Goal: Information Seeking & Learning: Learn about a topic

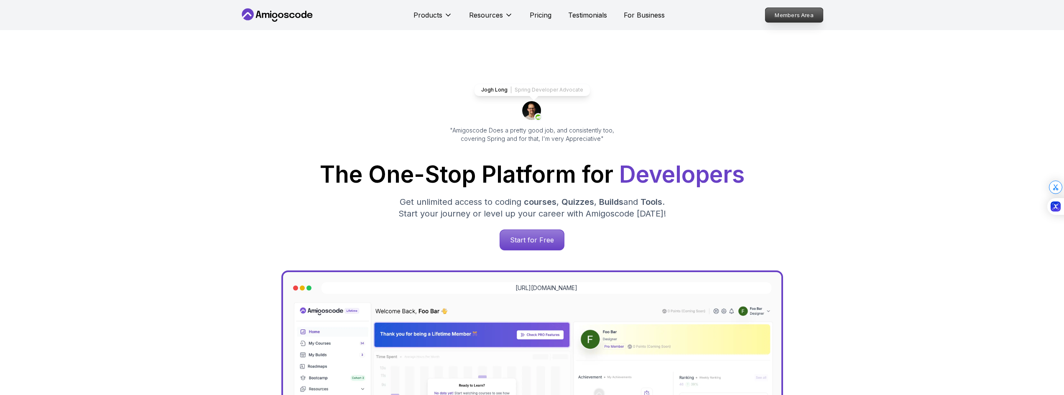
drag, startPoint x: 0, startPoint y: 0, endPoint x: 786, endPoint y: 18, distance: 786.7
click at [789, 16] on p "Members Area" at bounding box center [794, 15] width 58 height 14
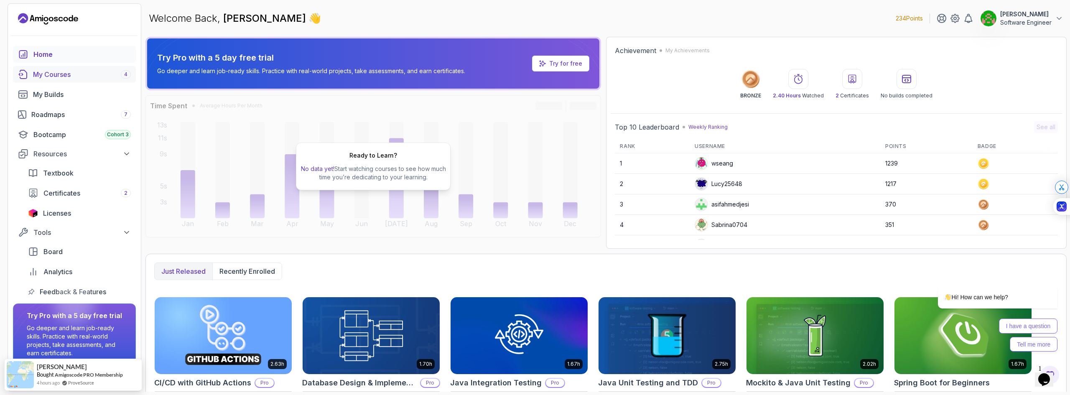
click at [91, 80] on link "My Courses 4" at bounding box center [74, 74] width 123 height 17
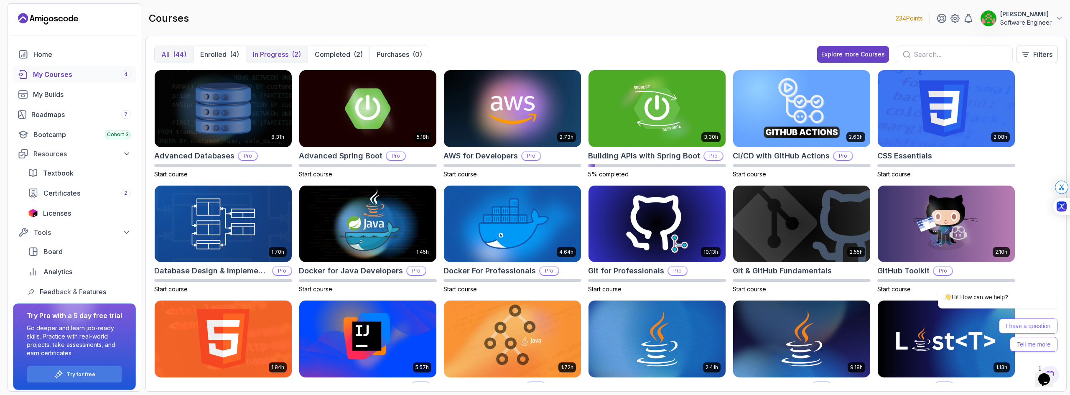
click at [272, 56] on p "In Progress" at bounding box center [271, 54] width 36 height 10
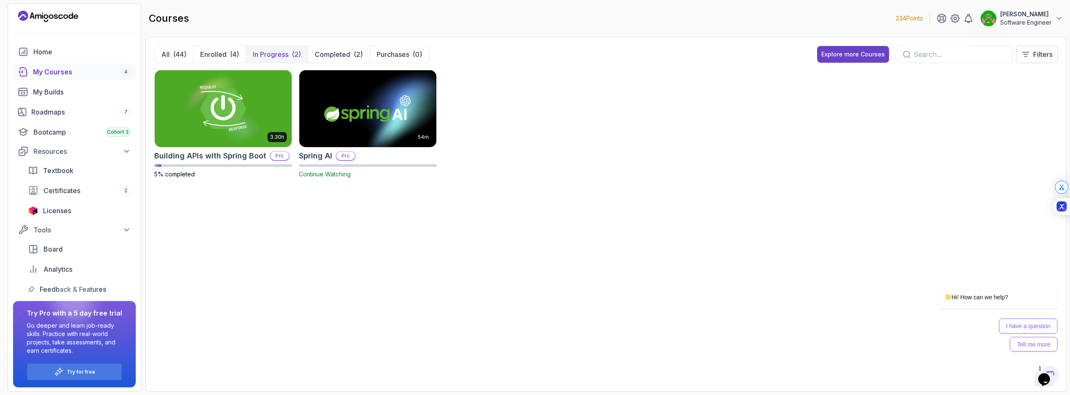
scroll to position [4, 0]
click at [1024, 18] on p "[PERSON_NAME]" at bounding box center [1025, 14] width 51 height 8
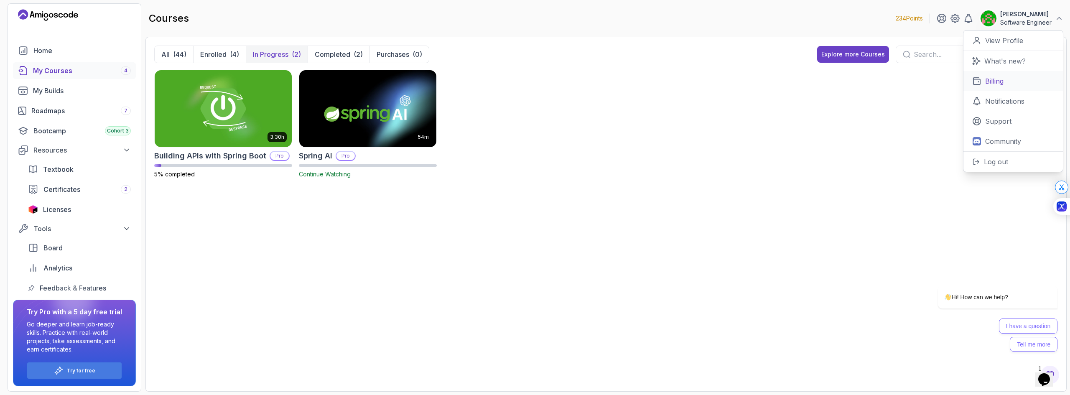
click at [1004, 81] on link "Billing" at bounding box center [1012, 81] width 99 height 20
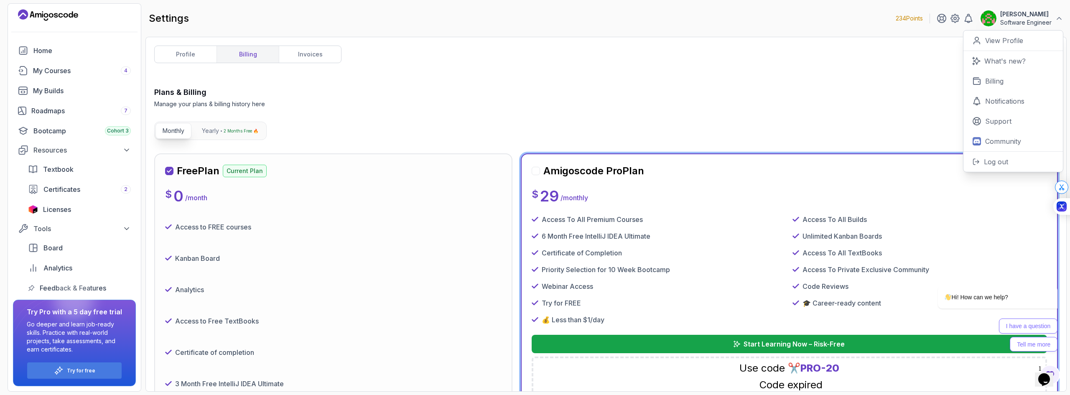
scroll to position [84, 0]
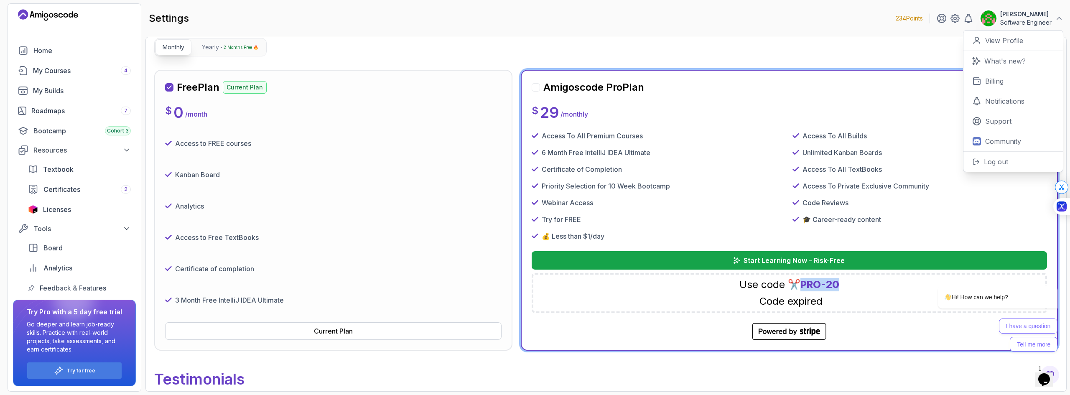
drag, startPoint x: 804, startPoint y: 283, endPoint x: 856, endPoint y: 286, distance: 52.3
click at [856, 286] on div "Use code ✂️ PRO-20 Code expired" at bounding box center [789, 293] width 515 height 40
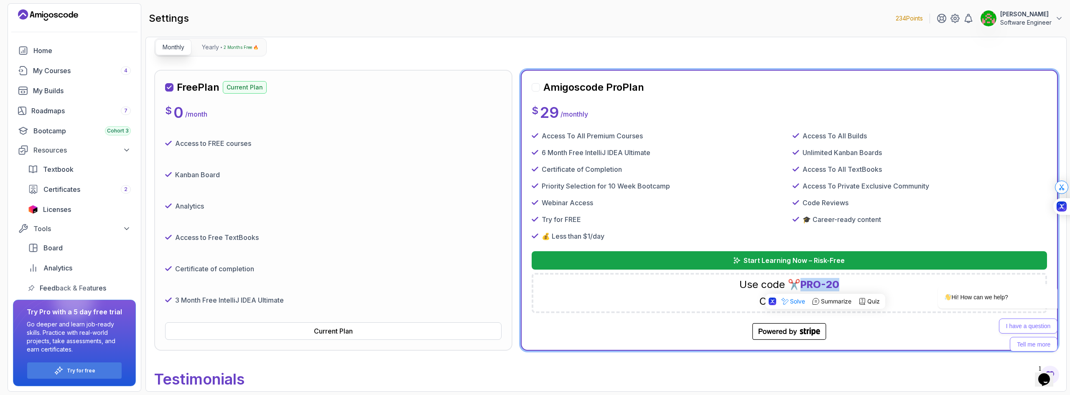
copy span "PRO-20"
click at [92, 367] on div "Try for free" at bounding box center [74, 370] width 94 height 16
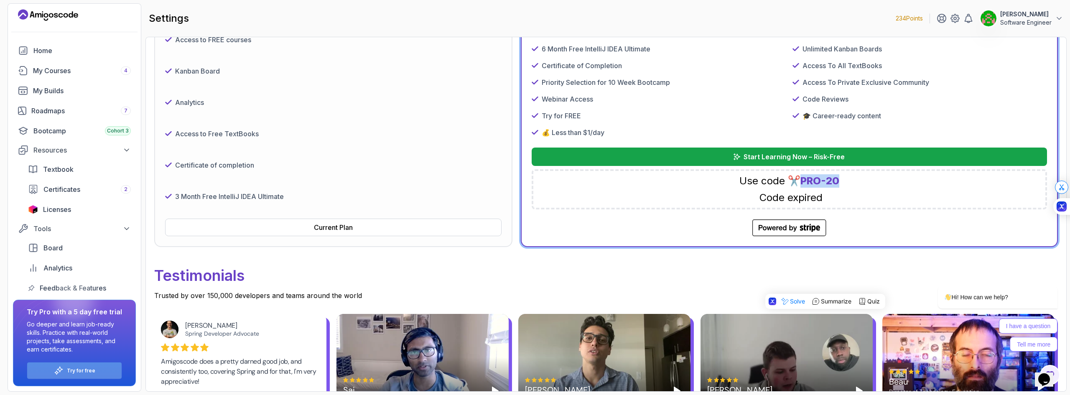
scroll to position [209, 0]
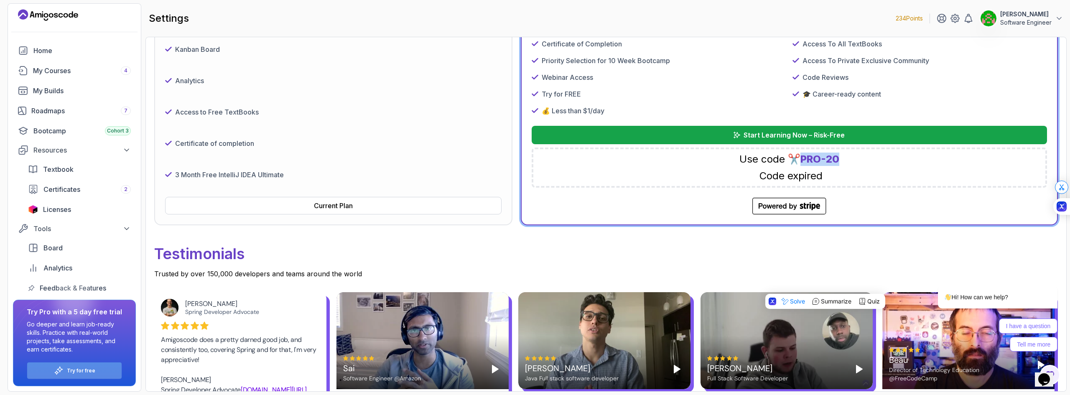
click at [111, 371] on div "Try for free" at bounding box center [74, 370] width 94 height 16
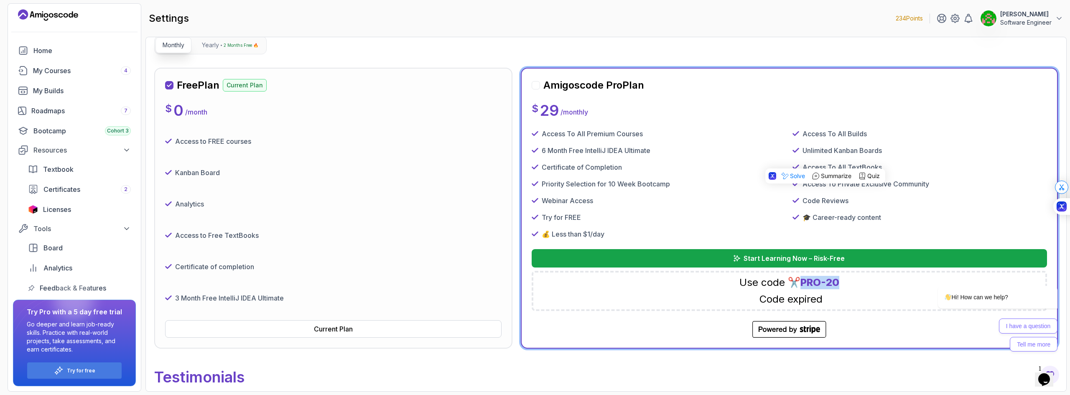
scroll to position [84, 0]
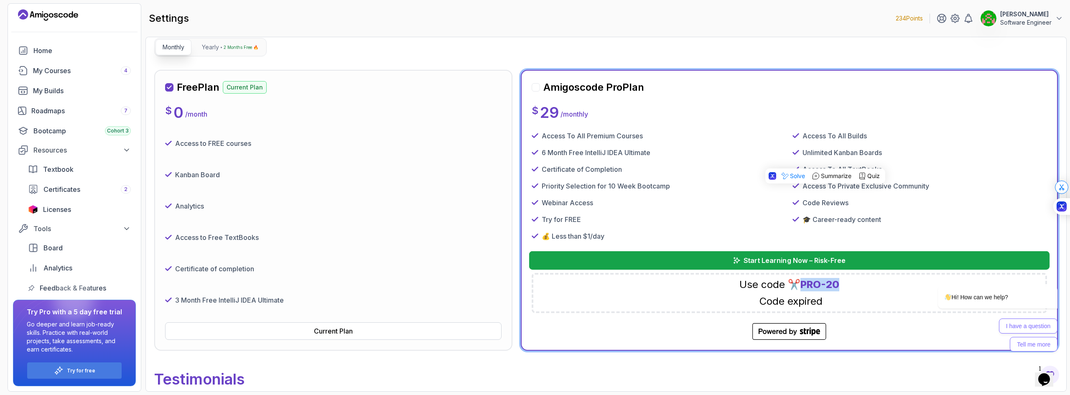
click at [756, 257] on p "Start Learning Now – Risk-Free" at bounding box center [794, 260] width 102 height 10
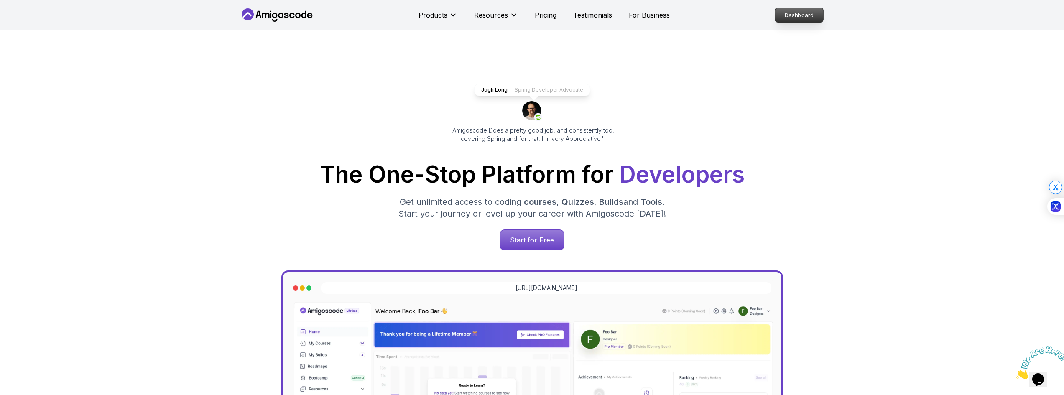
click at [792, 20] on p "Dashboard" at bounding box center [799, 15] width 48 height 14
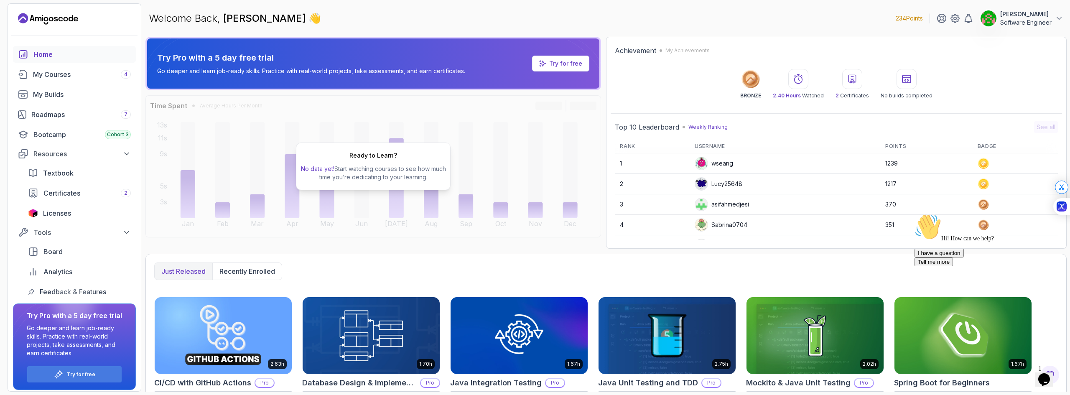
click at [262, 136] on div "Ready to Learn? No data yet! Start watching courses to see how much time you’re…" at bounding box center [373, 166] width 456 height 142
click at [87, 74] on div "My Courses 4" at bounding box center [82, 74] width 98 height 10
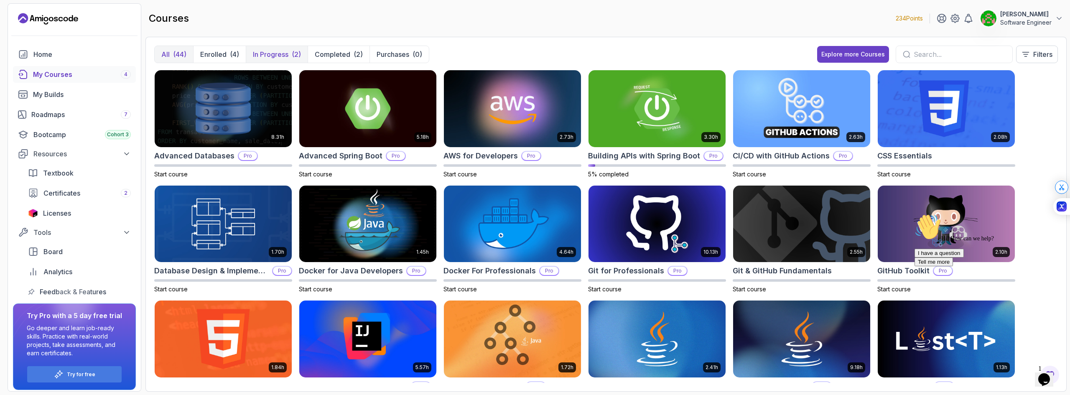
click at [276, 55] on p "In Progress" at bounding box center [271, 54] width 36 height 10
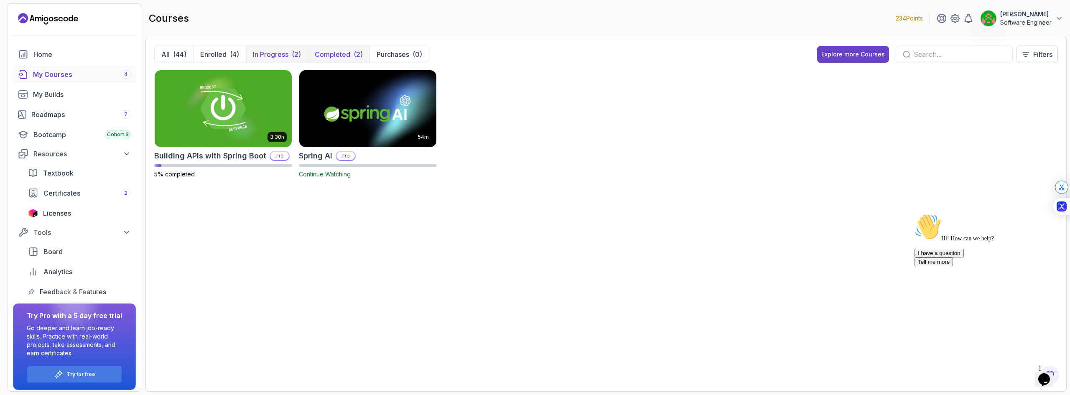
drag, startPoint x: 346, startPoint y: 56, endPoint x: 344, endPoint y: 61, distance: 5.2
click at [346, 56] on p "Completed" at bounding box center [333, 54] width 36 height 10
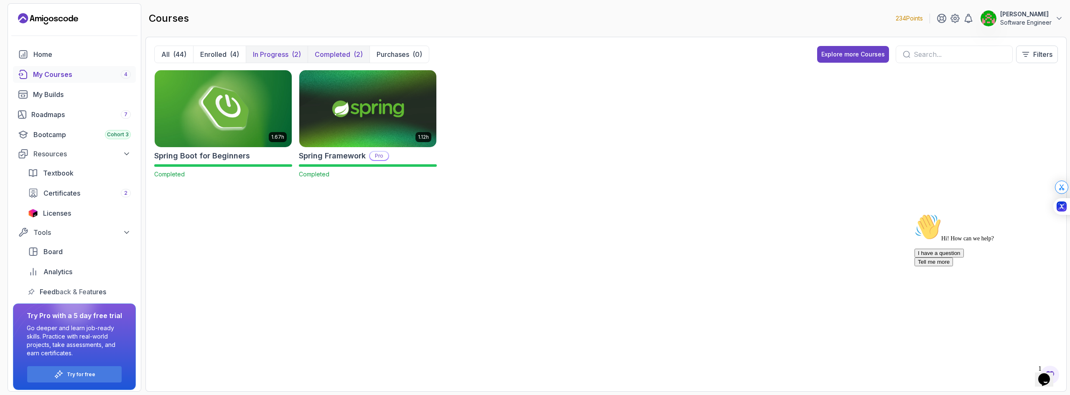
click at [273, 58] on p "In Progress" at bounding box center [271, 54] width 36 height 10
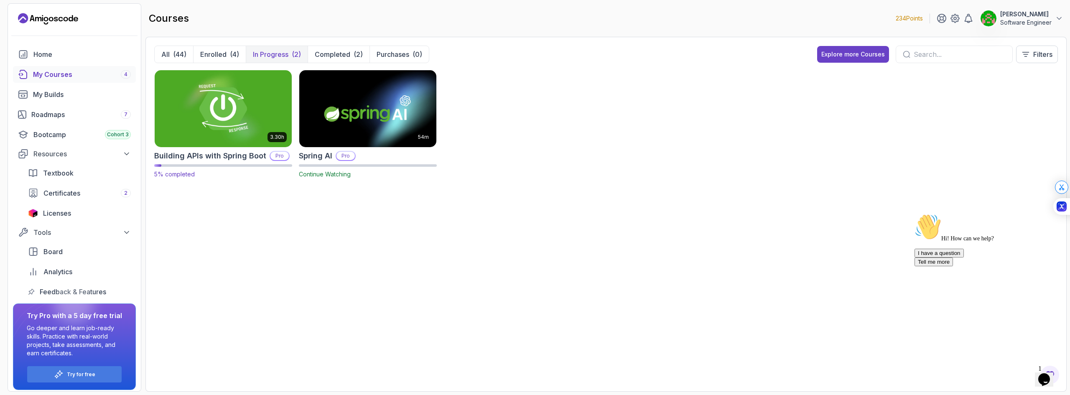
click at [216, 116] on img at bounding box center [223, 108] width 144 height 81
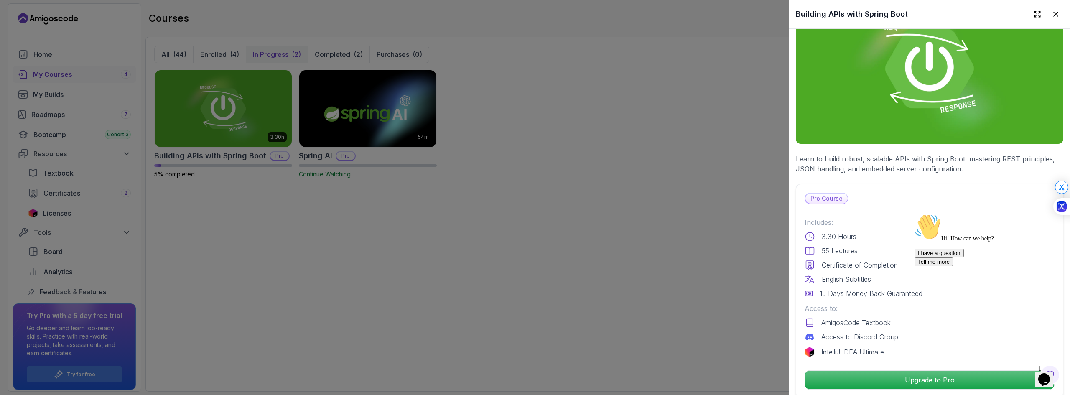
scroll to position [42, 0]
click at [562, 172] on div at bounding box center [535, 197] width 1070 height 395
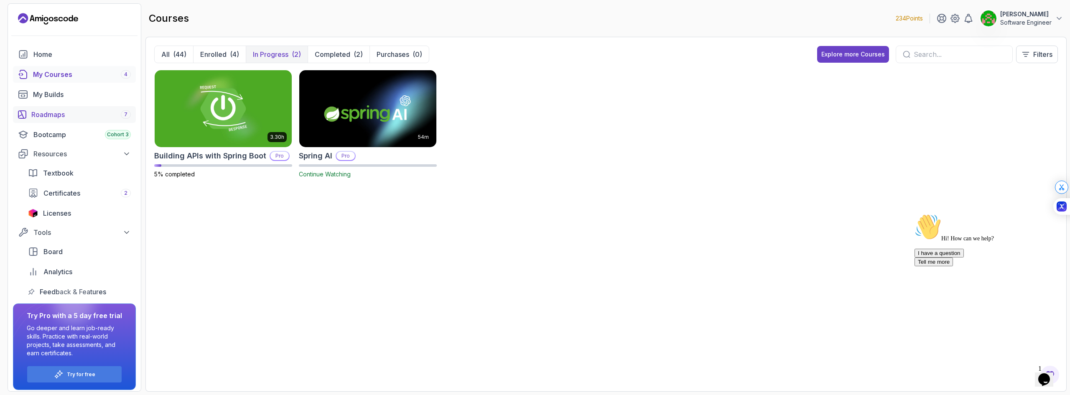
click at [67, 117] on div "Roadmaps 7" at bounding box center [80, 114] width 99 height 10
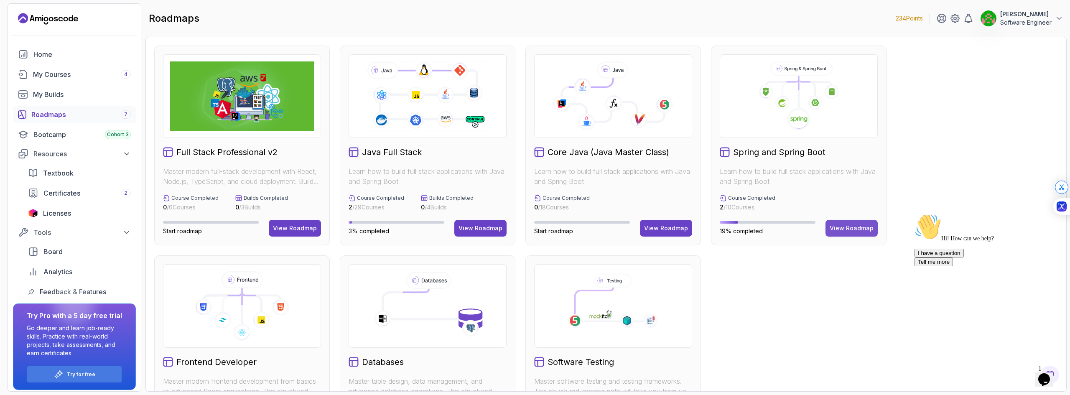
click at [855, 230] on div "View Roadmap" at bounding box center [852, 228] width 44 height 8
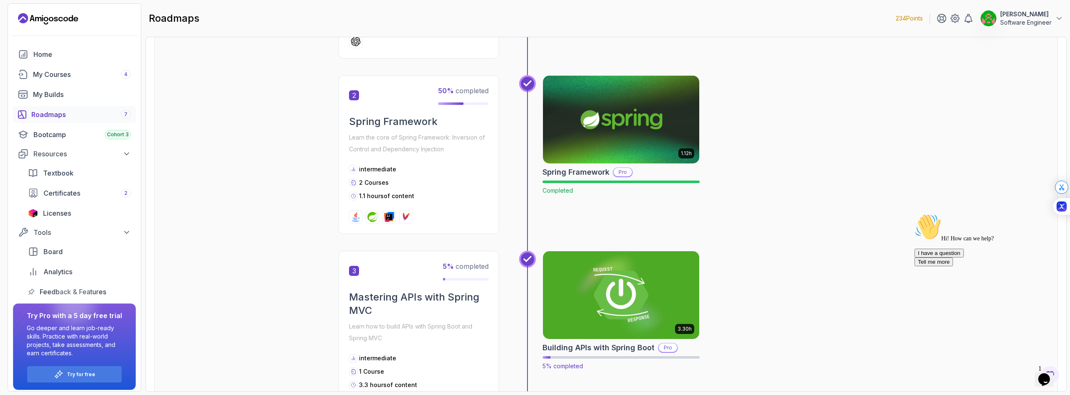
scroll to position [460, 0]
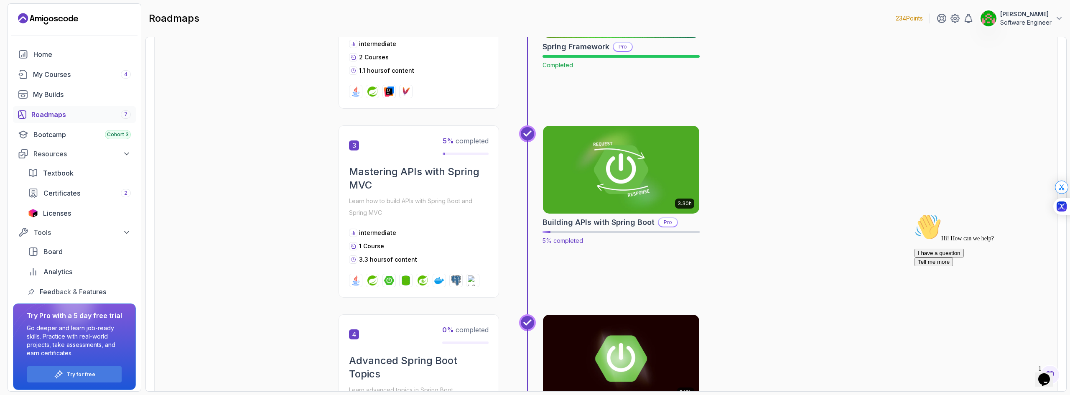
click at [604, 209] on img at bounding box center [621, 170] width 164 height 92
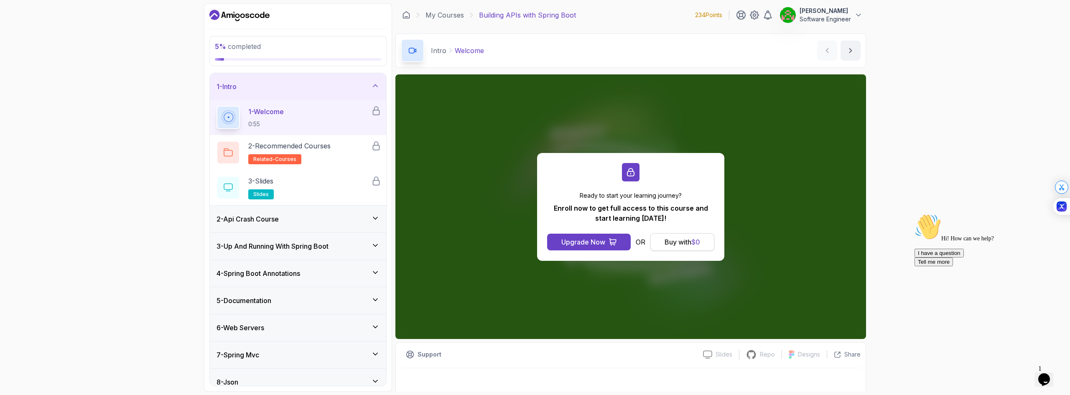
click at [685, 244] on div "Buy with $ 0" at bounding box center [682, 242] width 36 height 10
click at [595, 243] on div "Upgrade Now" at bounding box center [583, 242] width 44 height 10
click at [578, 238] on div "Upgrade Now" at bounding box center [583, 242] width 44 height 10
click at [588, 248] on button "Upgrade Now" at bounding box center [589, 242] width 84 height 17
click at [585, 243] on div "Upgrade Now" at bounding box center [583, 242] width 44 height 10
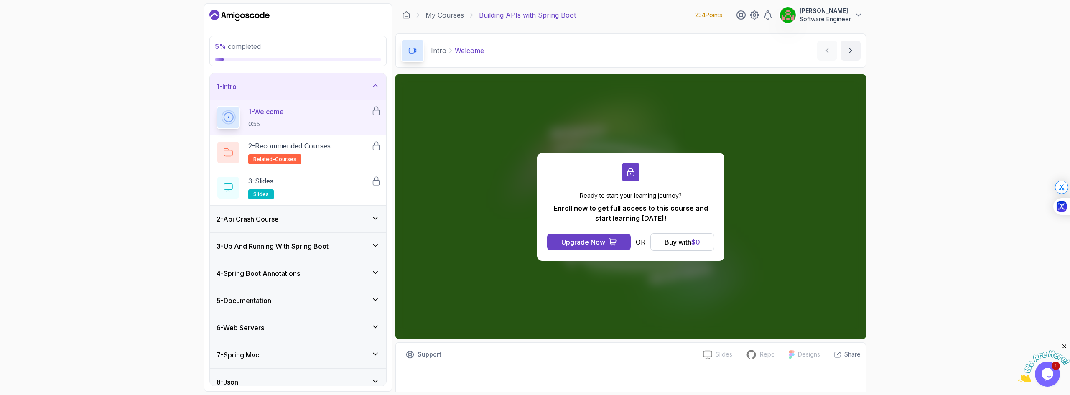
click at [813, 17] on p "Software Engineer" at bounding box center [824, 19] width 51 height 8
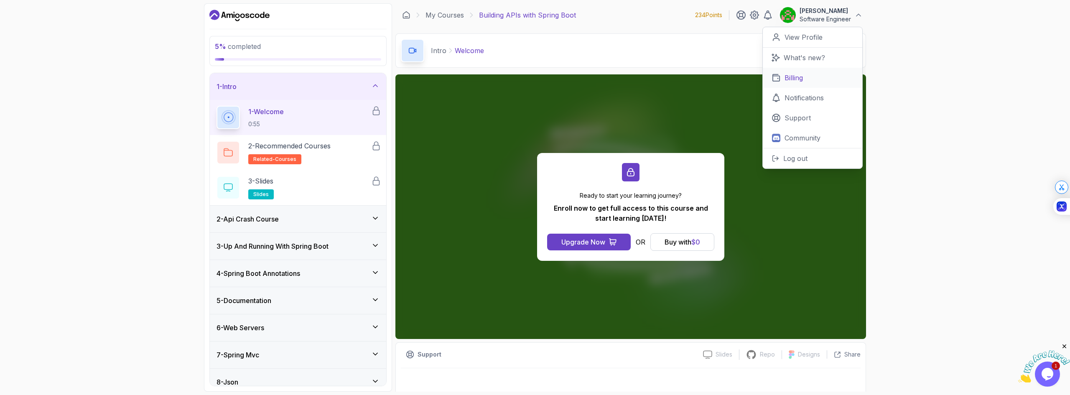
click at [800, 78] on p "Billing" at bounding box center [793, 78] width 18 height 10
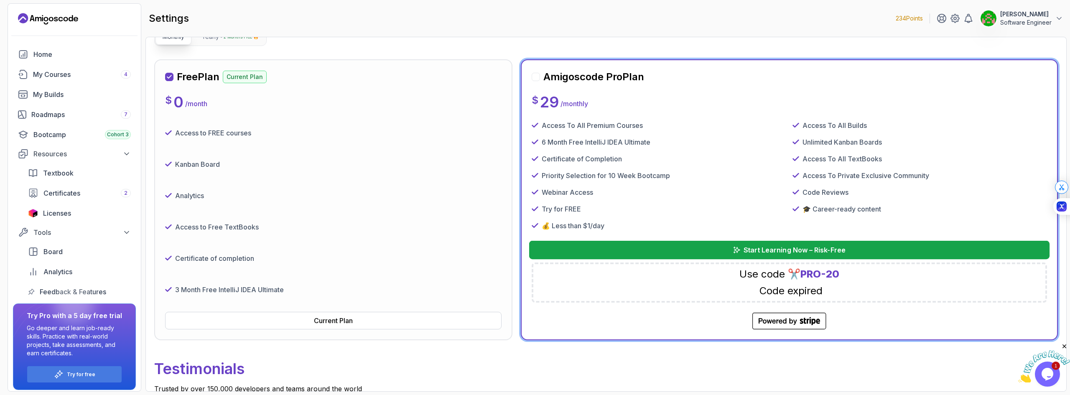
scroll to position [76, 0]
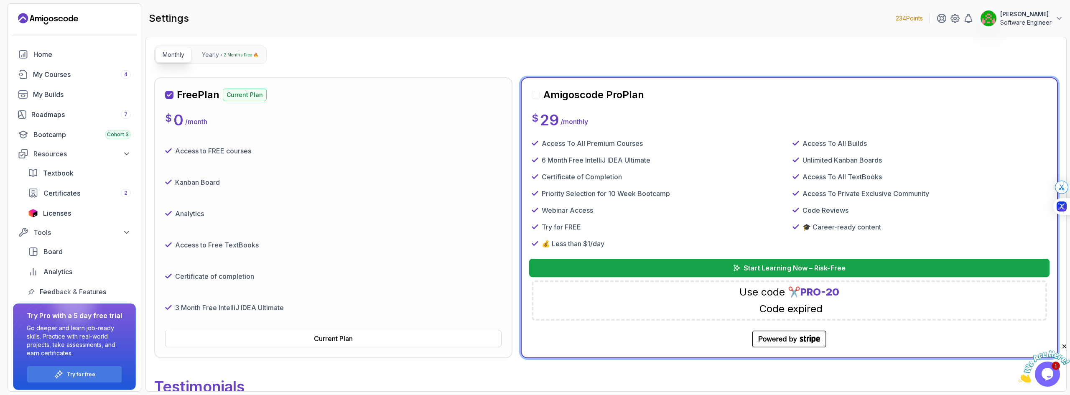
click at [776, 264] on p "Start Learning Now – Risk-Free" at bounding box center [794, 268] width 102 height 10
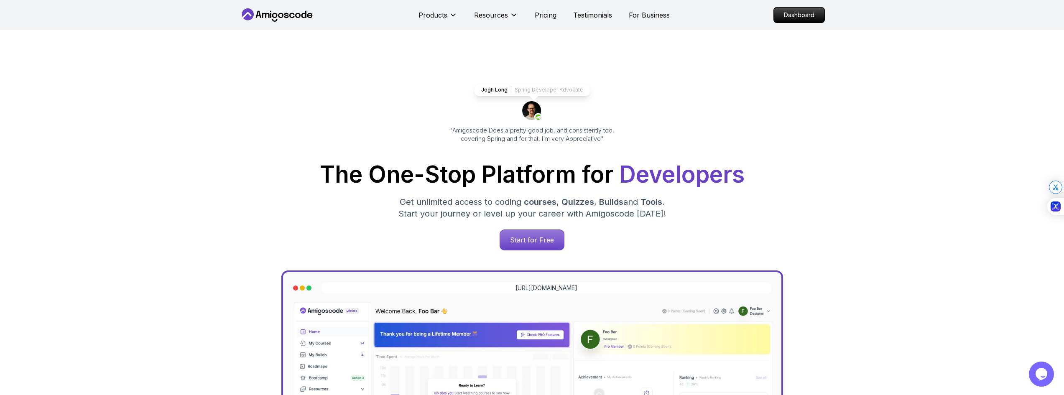
drag, startPoint x: 802, startPoint y: 18, endPoint x: 440, endPoint y: 0, distance: 361.9
click at [802, 18] on p "Dashboard" at bounding box center [799, 15] width 51 height 15
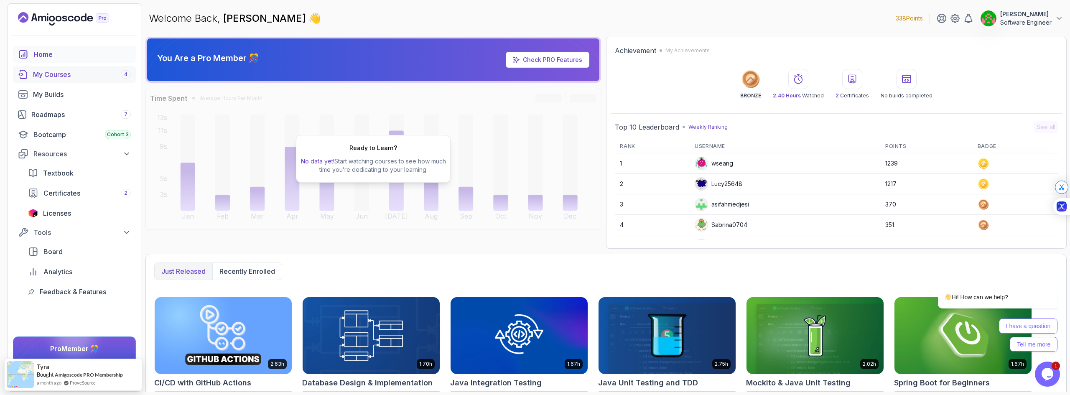
click at [65, 76] on div "My Courses 4" at bounding box center [82, 74] width 98 height 10
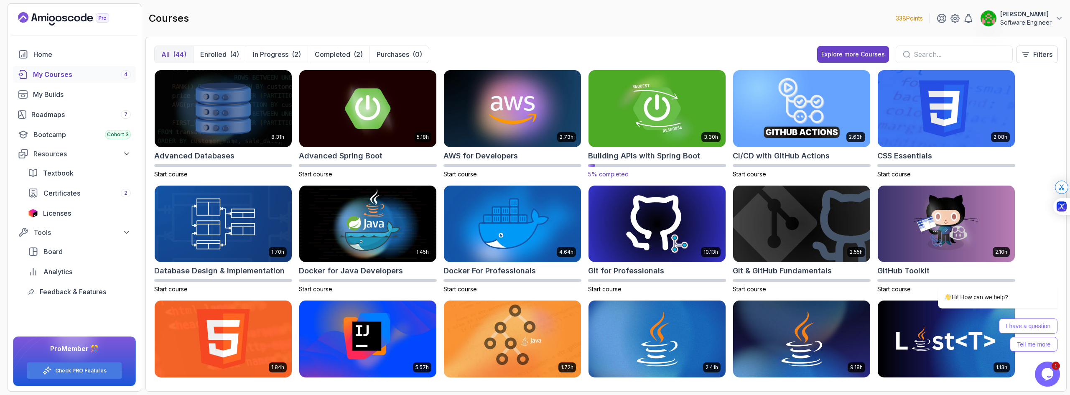
click at [639, 115] on img at bounding box center [657, 108] width 144 height 81
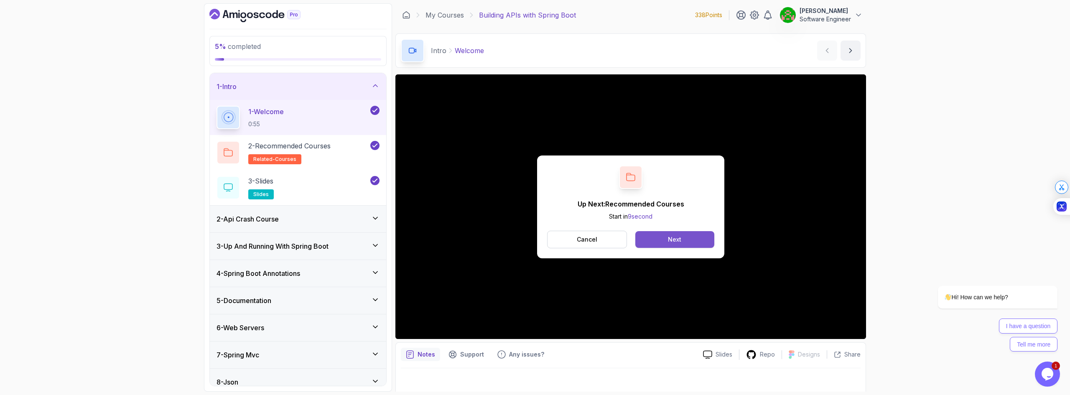
click at [701, 242] on button "Next" at bounding box center [674, 239] width 79 height 17
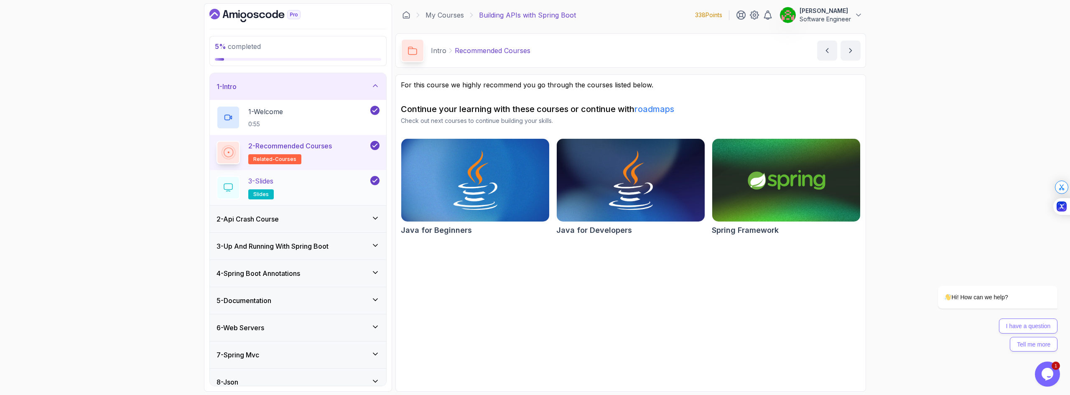
click at [312, 187] on div "3 - Slides slides" at bounding box center [292, 187] width 152 height 23
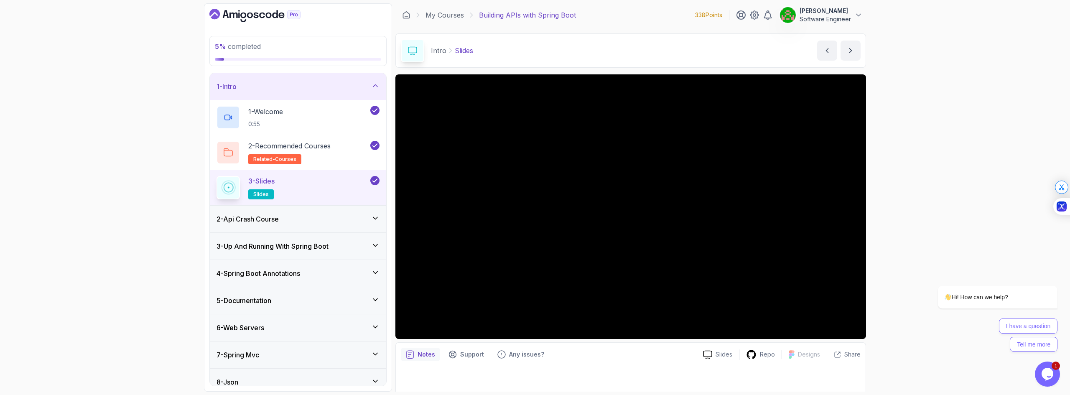
scroll to position [5, 0]
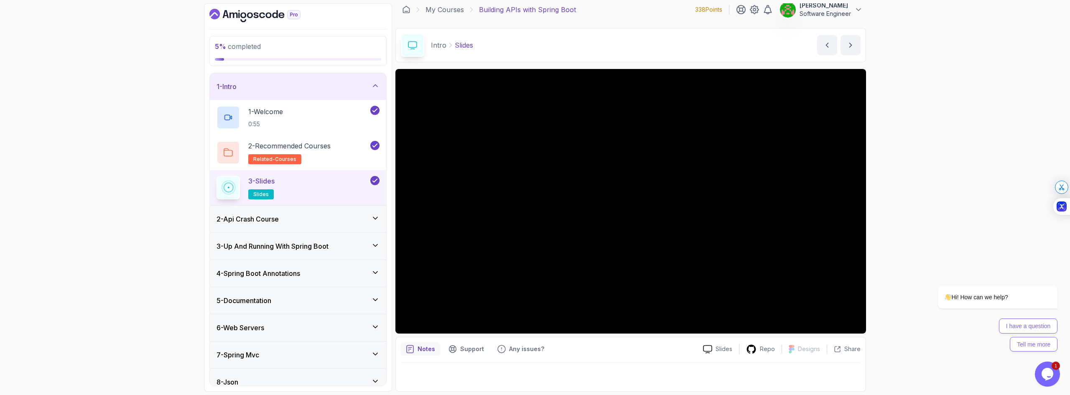
click at [1053, 382] on button "Opens Chat This icon Opens the chat window." at bounding box center [1047, 373] width 25 height 25
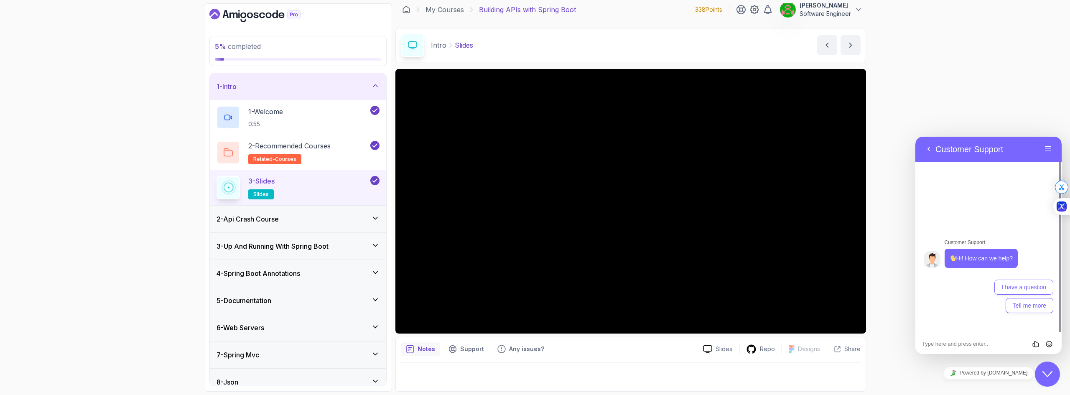
drag, startPoint x: 924, startPoint y: 100, endPoint x: 40, endPoint y: 15, distance: 888.3
click at [924, 100] on div "5 % completed 1 - Intro 1 - Welcome 0:55 2 - Recommended Courses related-course…" at bounding box center [535, 197] width 1070 height 395
click at [1046, 153] on button "Menu" at bounding box center [1047, 149] width 13 height 13
click at [1011, 199] on button "Sound Off" at bounding box center [1011, 200] width 88 height 17
click at [1052, 151] on button "Menu" at bounding box center [1047, 149] width 13 height 13
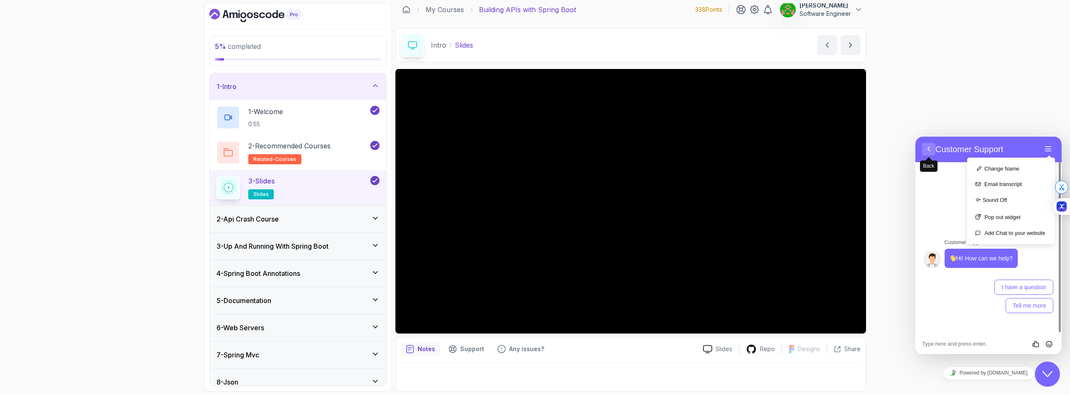
click at [925, 151] on button "Back" at bounding box center [928, 149] width 13 height 13
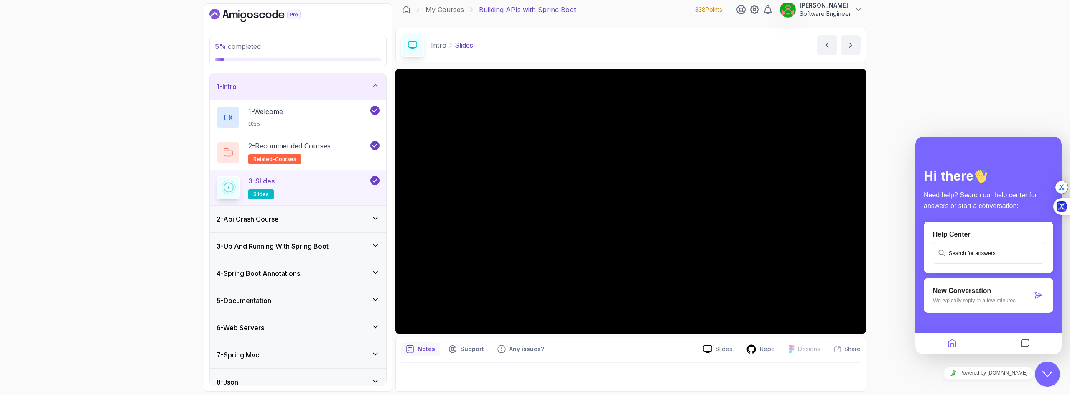
click at [1060, 385] on div "Close Chat This icon closes the chat window." at bounding box center [1048, 373] width 27 height 25
click at [1053, 381] on button "Close Chat This icon closes the chat window." at bounding box center [1047, 373] width 25 height 25
